Goal: Task Accomplishment & Management: Complete application form

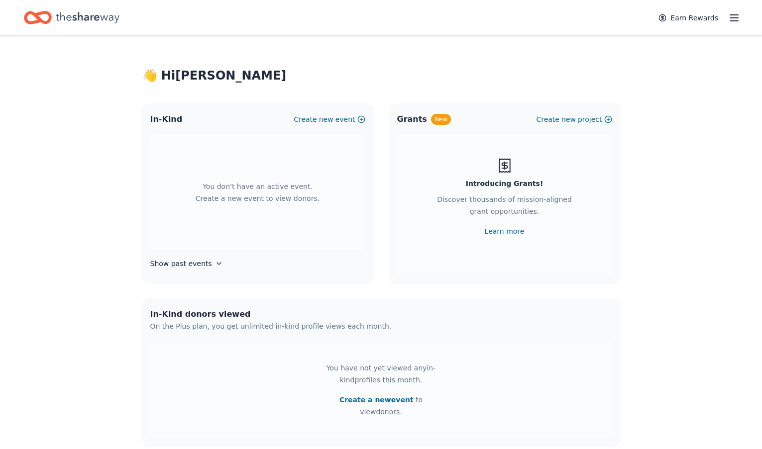
click at [86, 16] on icon "Home" at bounding box center [88, 17] width 64 height 20
click at [378, 399] on button "Create a new event" at bounding box center [376, 400] width 74 height 12
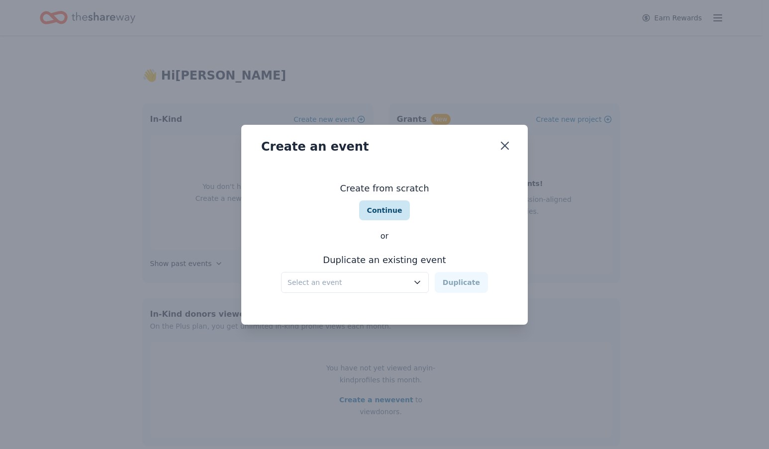
click at [377, 213] on button "Continue" at bounding box center [384, 211] width 51 height 20
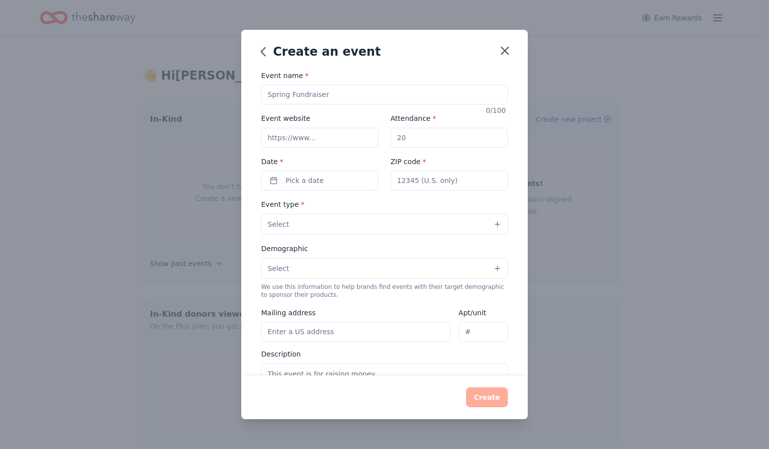
click at [627, 253] on div "Create an event Event name * 0 /100 Event website Attendance * Date * Pick a da…" at bounding box center [384, 224] width 769 height 449
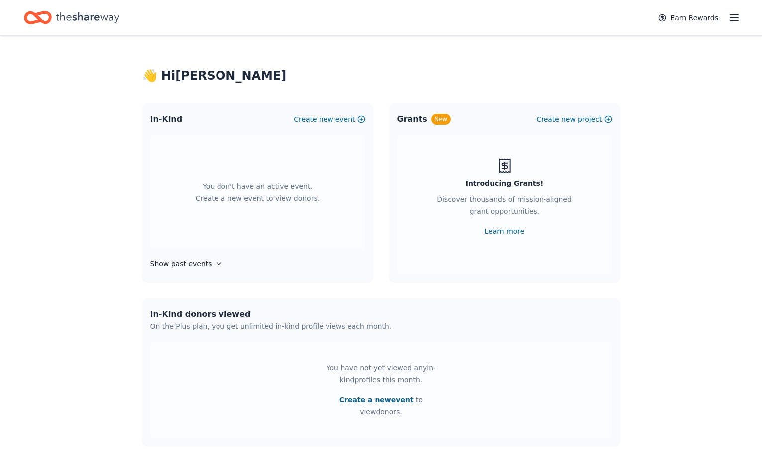
click at [362, 400] on button "Create a new event" at bounding box center [376, 400] width 74 height 12
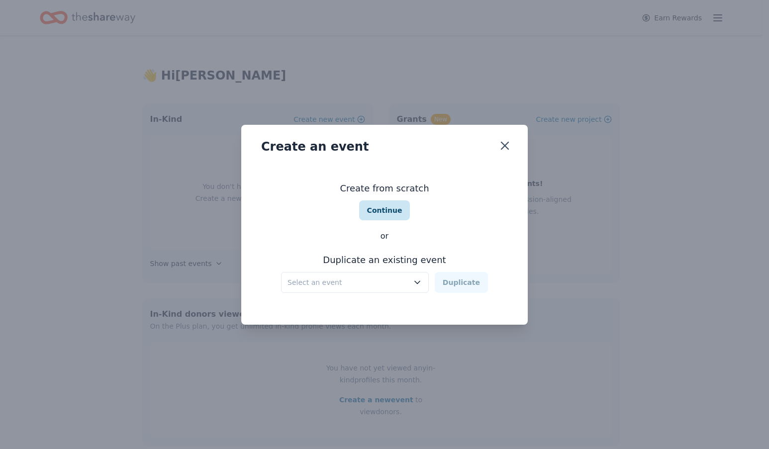
click at [377, 216] on button "Continue" at bounding box center [384, 211] width 51 height 20
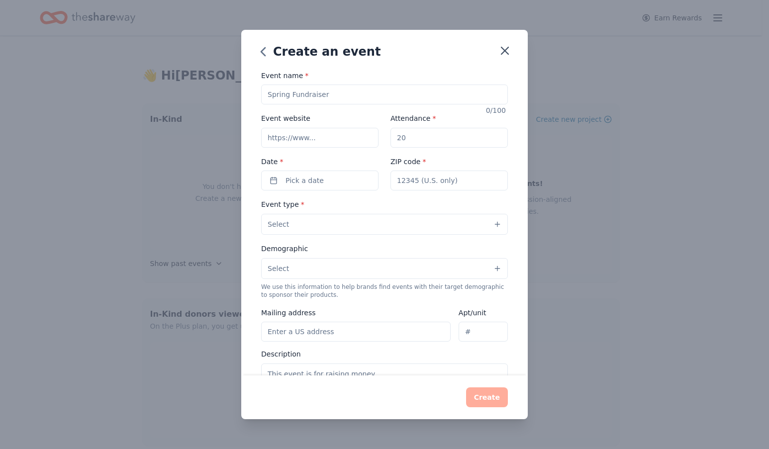
click at [361, 97] on input "Event name *" at bounding box center [384, 95] width 247 height 20
click at [424, 229] on button "Select" at bounding box center [384, 224] width 247 height 21
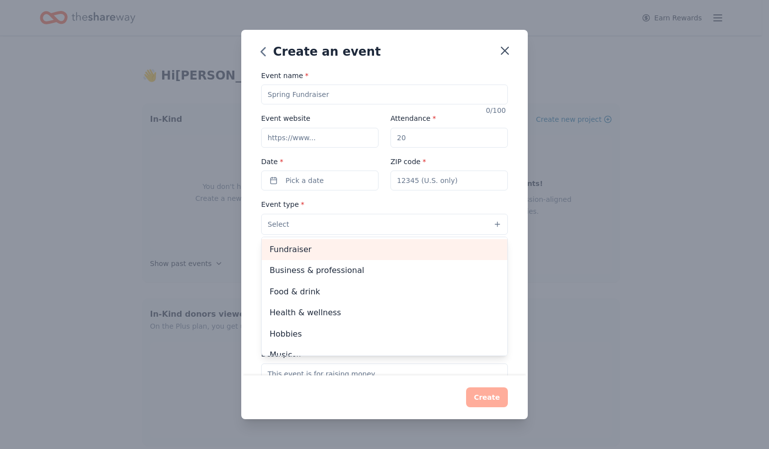
click at [399, 253] on span "Fundraiser" at bounding box center [385, 249] width 230 height 13
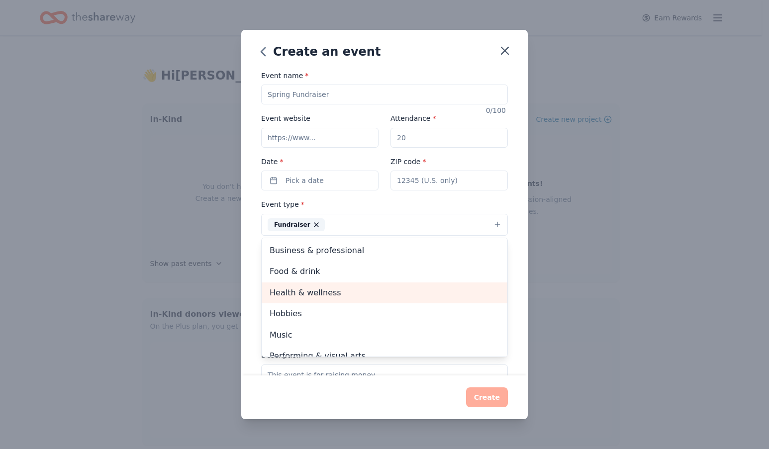
click at [444, 287] on span "Health & wellness" at bounding box center [385, 293] width 230 height 13
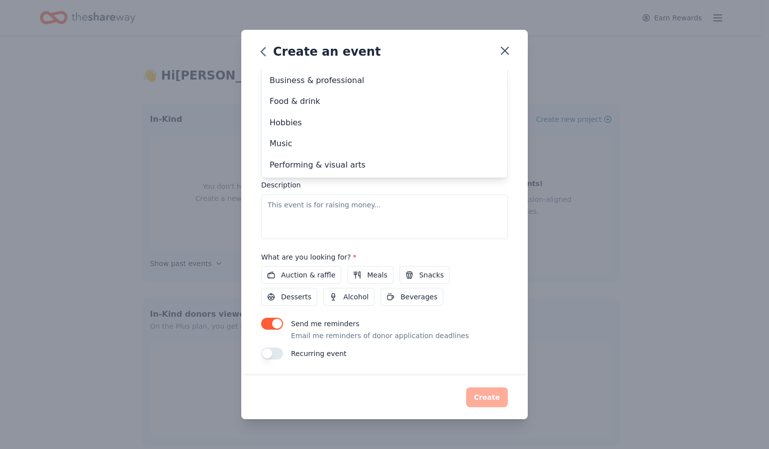
click at [494, 299] on div "Event name * 0 /100 Event website Attendance * Date * Pick a date ZIP code * Ev…" at bounding box center [384, 129] width 247 height 461
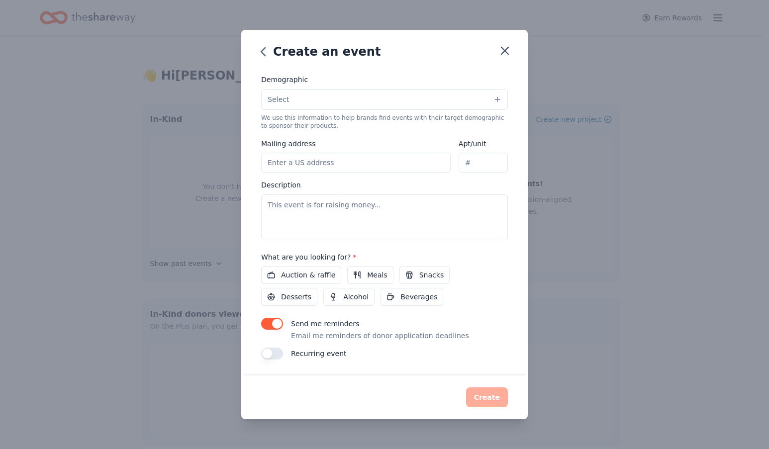
scroll to position [2, 0]
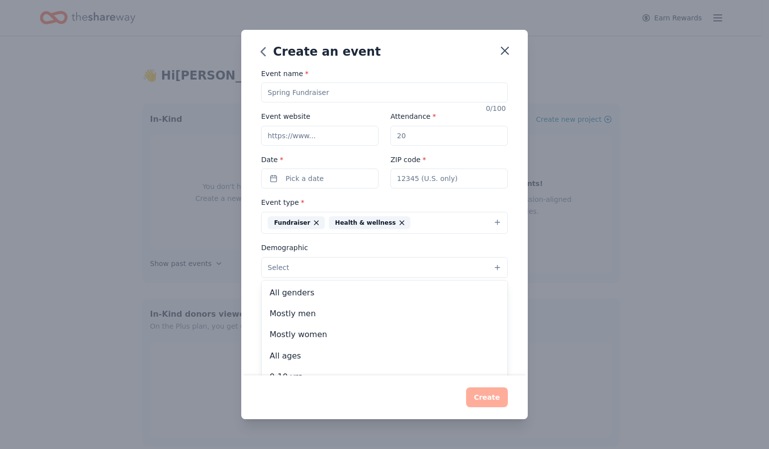
click at [453, 266] on button "Select" at bounding box center [384, 267] width 247 height 21
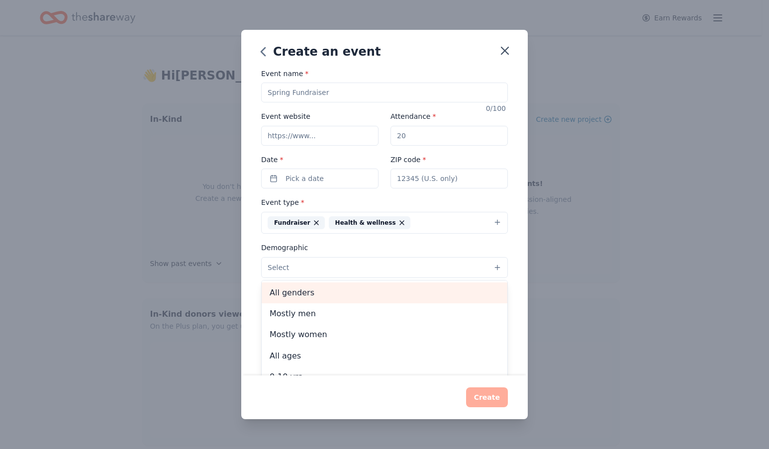
click at [417, 296] on span "All genders" at bounding box center [385, 293] width 230 height 13
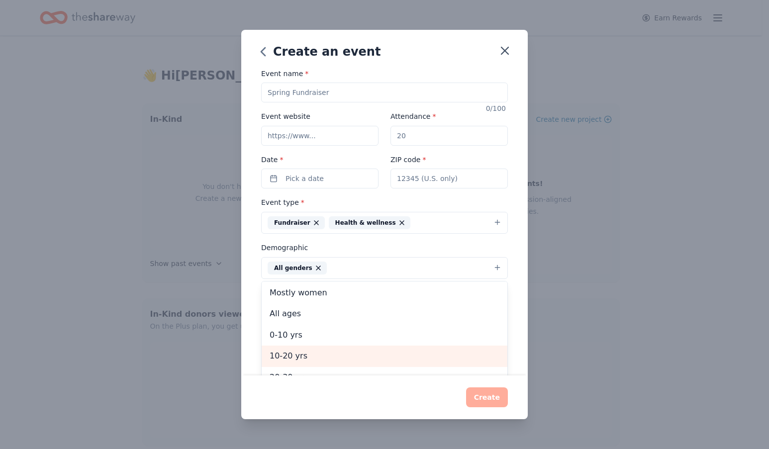
scroll to position [0, 0]
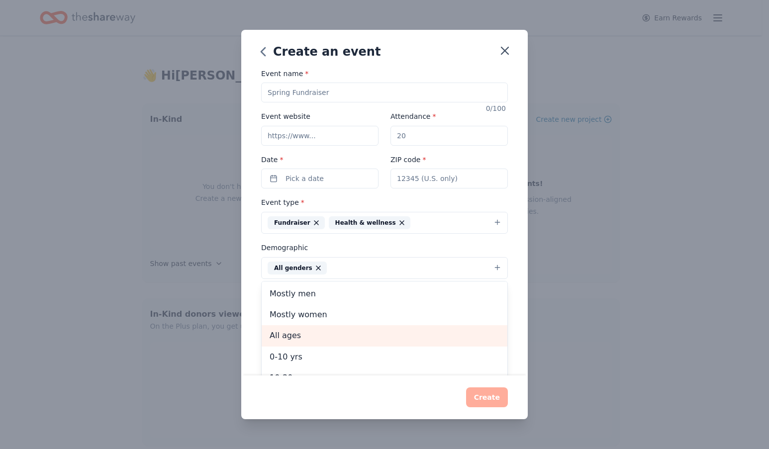
click at [379, 336] on span "All ages" at bounding box center [385, 335] width 230 height 13
click at [519, 314] on div "Event name * 0 /100 Event website Attendance * Date * Pick a date ZIP code * Ev…" at bounding box center [384, 223] width 287 height 307
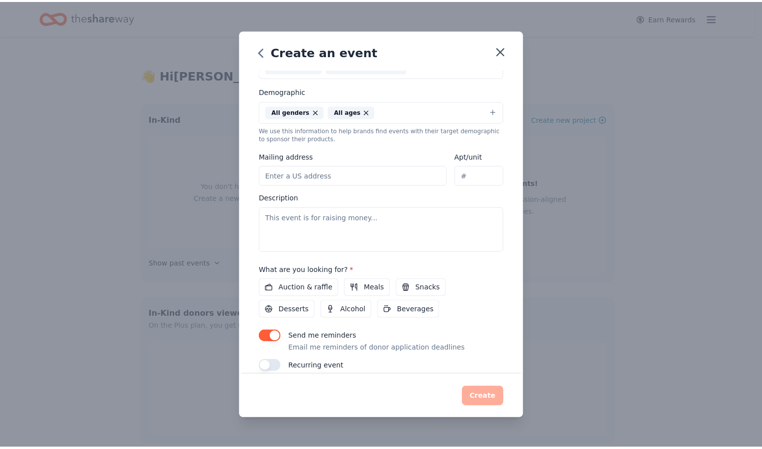
scroll to position [171, 0]
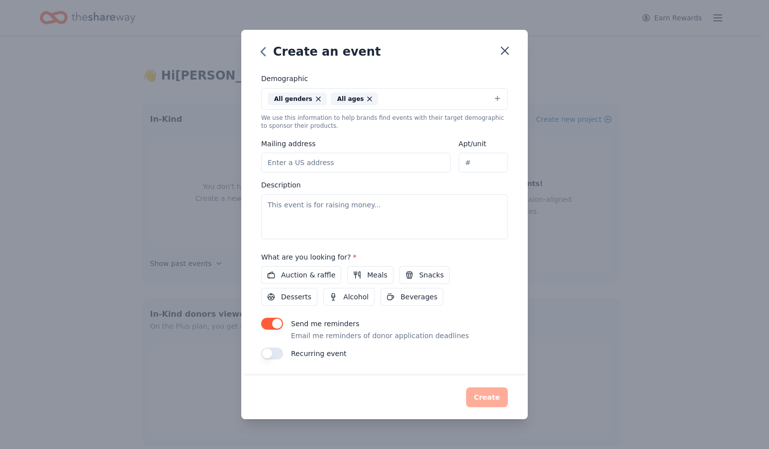
click at [736, 275] on div "Create an event Event name * 0 /100 Event website Attendance * Date * Pick a da…" at bounding box center [384, 224] width 769 height 449
click at [648, 228] on div "Create an event Event name * 0 /100 Event website Attendance * Date * Pick a da…" at bounding box center [384, 224] width 769 height 449
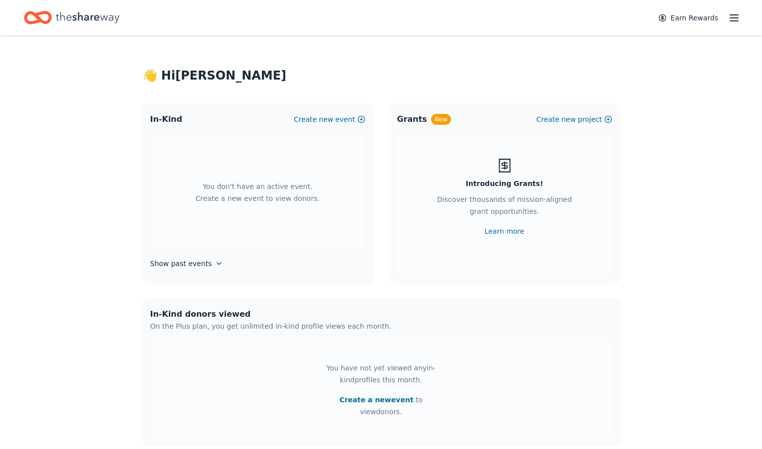
click at [686, 289] on div "👋 Hi [PERSON_NAME] In-Kind Create new event You don't have an active event. Cre…" at bounding box center [381, 338] width 762 height 605
click at [728, 15] on icon "button" at bounding box center [734, 18] width 12 height 12
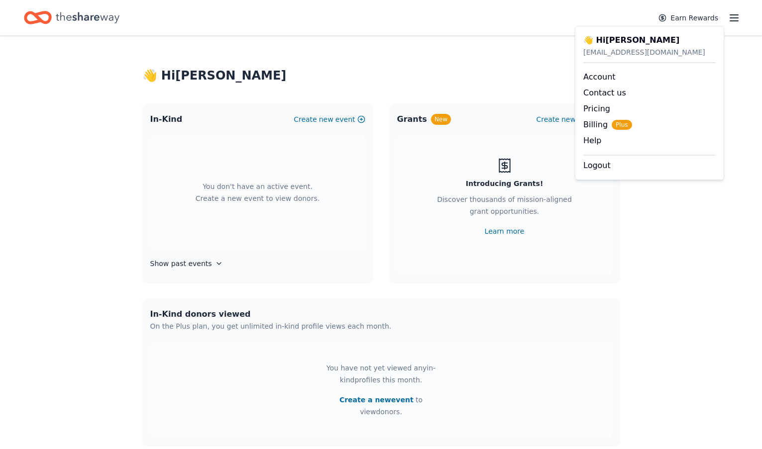
click at [322, 79] on div "👋 Hi [PERSON_NAME]" at bounding box center [381, 76] width 478 height 16
